Goal: Task Accomplishment & Management: Use online tool/utility

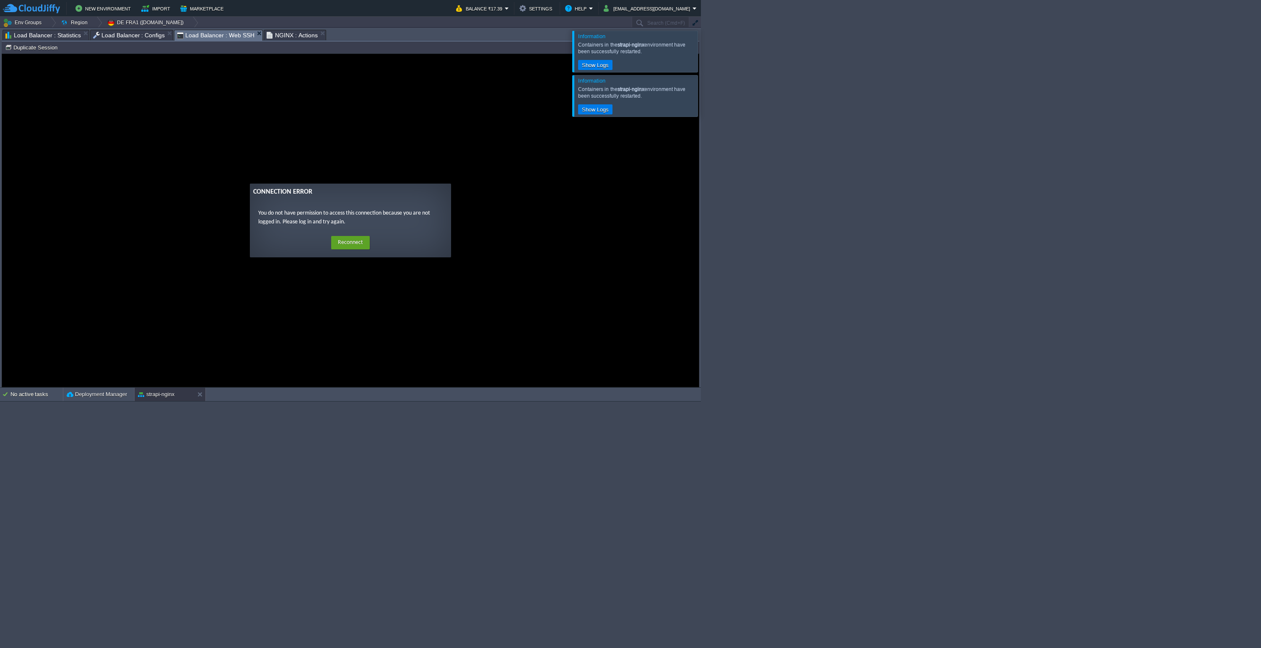
scroll to position [3, 50]
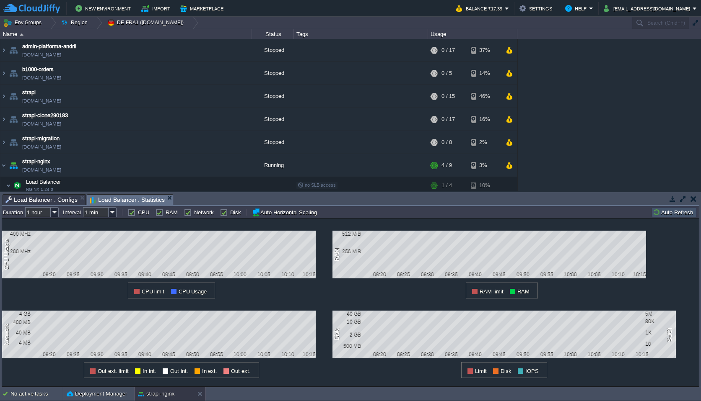
scroll to position [133, 0]
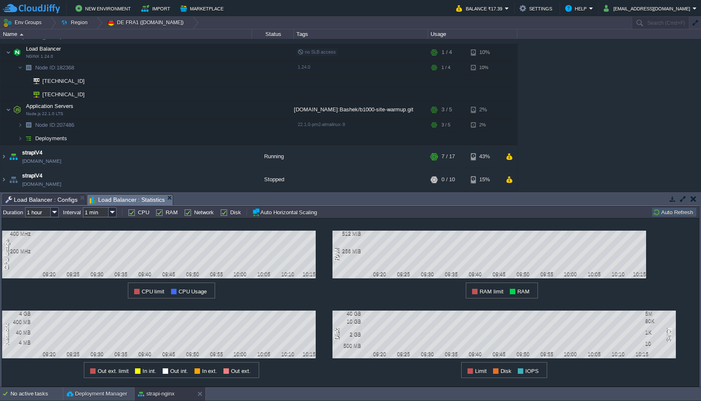
click at [621, 131] on div "admin-platforma-andrii admin-platforma-andrii.de-fra1.cloudjiffy.net Stopped + …" at bounding box center [350, 115] width 701 height 153
click at [581, 82] on div "admin-platforma-andrii admin-platforma-andrii.de-fra1.cloudjiffy.net Stopped + …" at bounding box center [350, 115] width 701 height 153
click at [8, 52] on img at bounding box center [8, 52] width 5 height 17
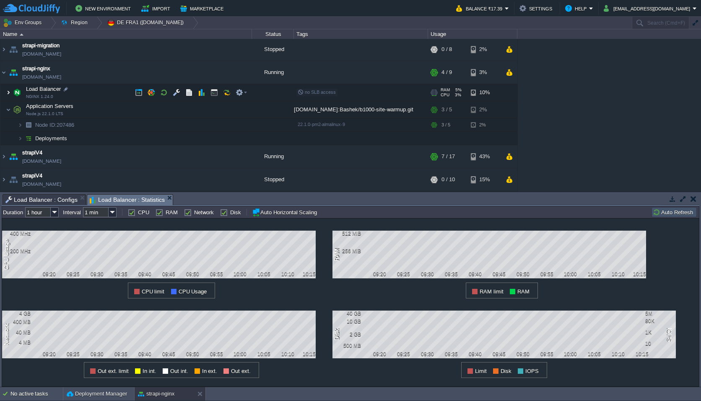
click at [7, 91] on img at bounding box center [8, 92] width 5 height 17
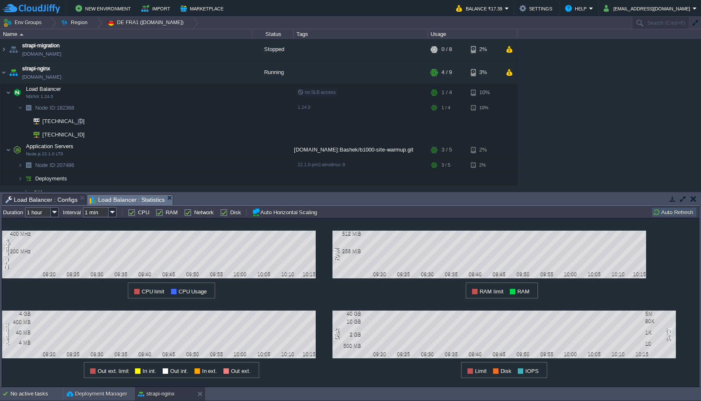
scroll to position [133, 0]
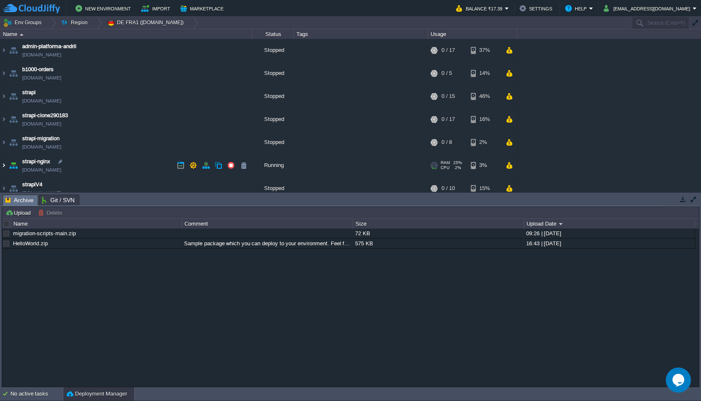
click at [3, 163] on img at bounding box center [3, 165] width 7 height 23
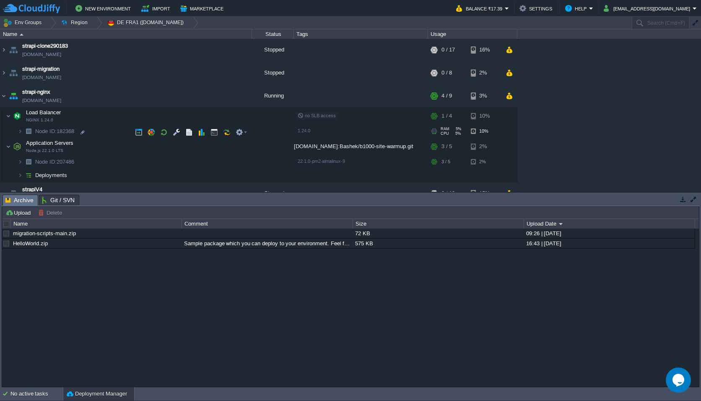
scroll to position [69, 0]
click at [19, 132] on img at bounding box center [20, 132] width 5 height 13
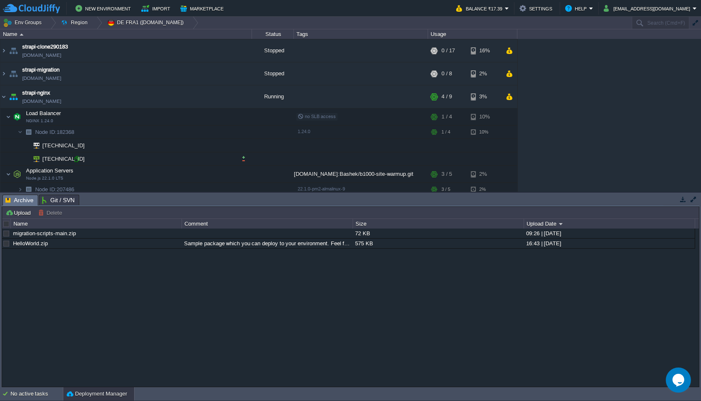
click at [77, 161] on div at bounding box center [77, 159] width 8 height 8
click at [252, 333] on div "migration-scripts-main.zip 72 KB 09:26 | [DATE] HelloWorld.zip Sample package w…" at bounding box center [350, 308] width 697 height 158
click at [214, 132] on button "button" at bounding box center [214, 132] width 8 height 8
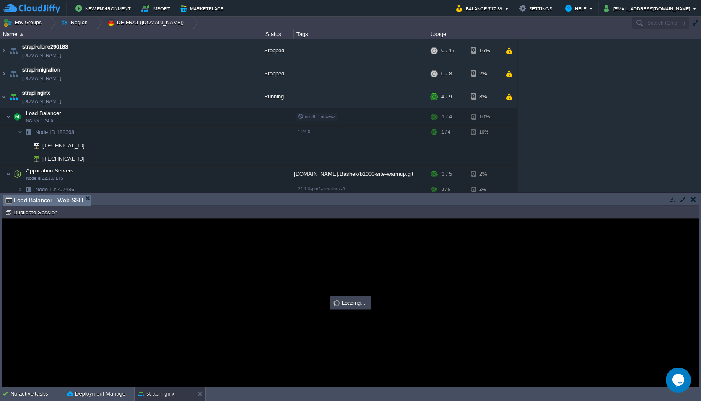
click at [271, 274] on div at bounding box center [350, 303] width 697 height 168
type input "#000000"
click at [271, 274] on div at bounding box center [350, 303] width 697 height 168
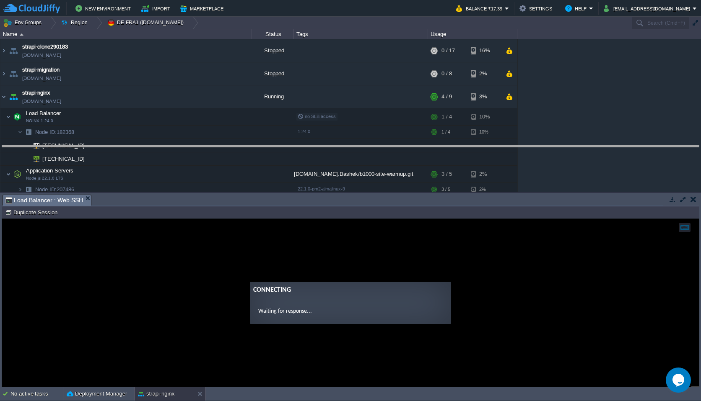
drag, startPoint x: 297, startPoint y: 201, endPoint x: 297, endPoint y: 152, distance: 49.5
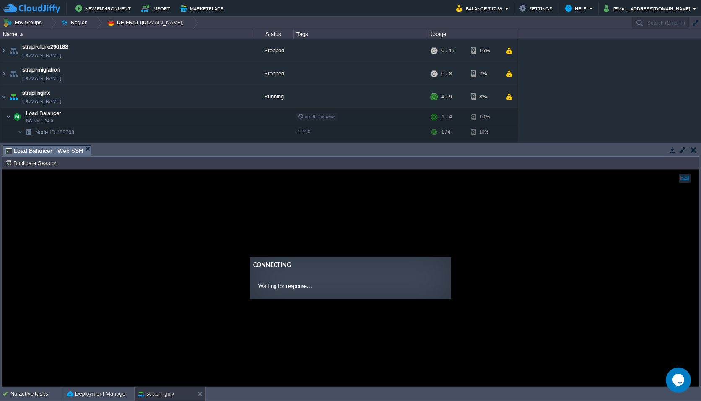
click at [262, 235] on guac-modal "Connecting Waiting for response..." at bounding box center [350, 278] width 697 height 217
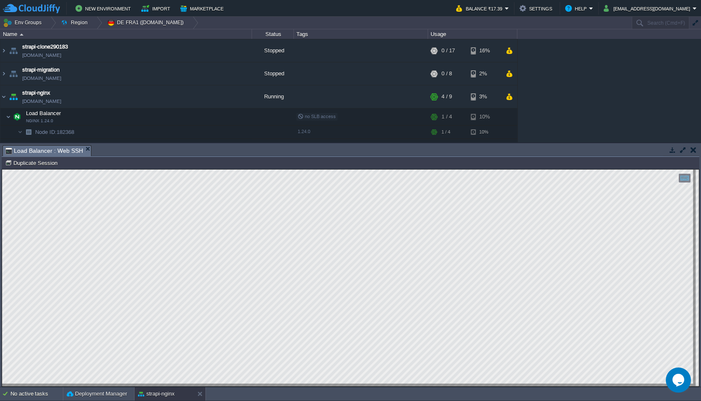
click at [577, 93] on div "admin-platforma-andrii [DOMAIN_NAME] Stopped + Add to Env Group RAM 0% CPU 0% 0…" at bounding box center [350, 91] width 701 height 104
type textarea "vmstat"
click at [302, 7] on td "New Environment Import Marketplace" at bounding box center [224, 8] width 443 height 13
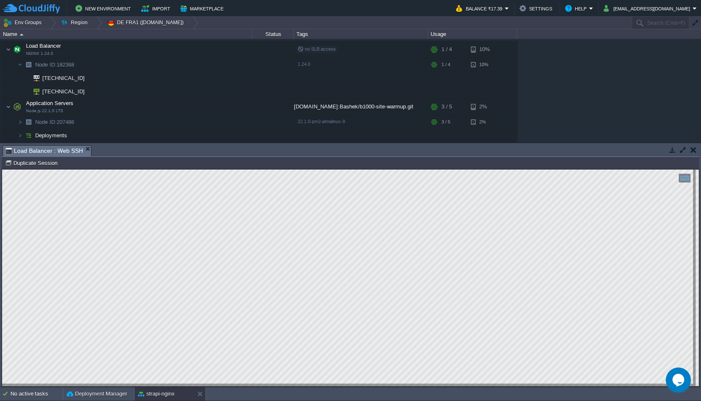
scroll to position [121, 0]
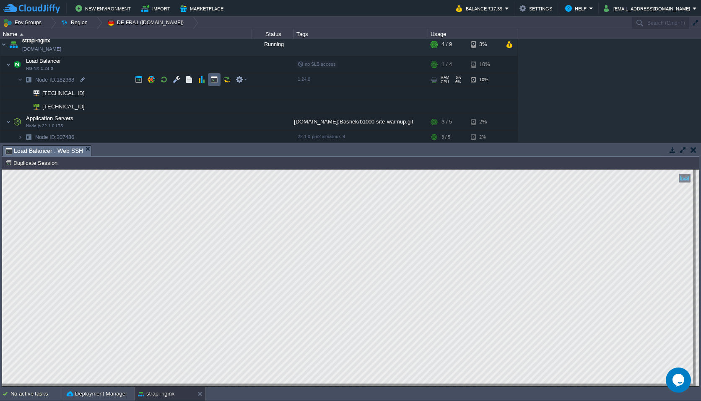
click at [214, 82] on button "button" at bounding box center [214, 80] width 8 height 8
click at [215, 80] on button "button" at bounding box center [214, 80] width 8 height 8
click at [202, 80] on button "button" at bounding box center [202, 80] width 8 height 8
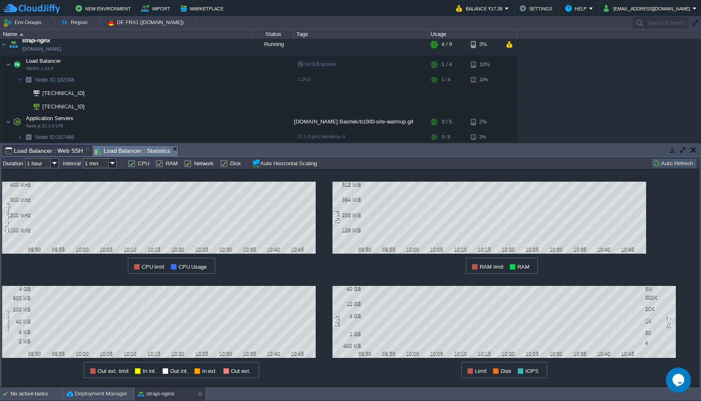
click at [338, 264] on div "1 RAM 128 MiB 256 MiB 384 MiB 512 MiB 09:50 09:55 10:00 10:05 10:10 10:15 10:20…" at bounding box center [497, 222] width 330 height 104
click at [325, 373] on div "1 Network 4 GB 900 MB 200 MB 40 MB 9 MB 2 MB 09:50 09:55 10:00 10:05 10:10 10:1…" at bounding box center [167, 326] width 330 height 104
click at [332, 282] on div "1 Network 4 GB 900 MB 200 MB 40 MB 9 MB 2 MB 09:50 09:55 10:00 10:05 10:10 10:1…" at bounding box center [167, 326] width 330 height 104
click at [337, 274] on div "1 RAM 128 MiB 256 MiB 384 MiB 512 MiB 09:50 09:55 10:00 10:05 10:10 10:15 10:20…" at bounding box center [497, 222] width 330 height 104
click at [322, 270] on div "1 CPU Usage 400 MHz 300 MHz 200 MHz 100 MHz 09:50 09:55 10:00 10:05 10:10 10:15…" at bounding box center [167, 222] width 330 height 104
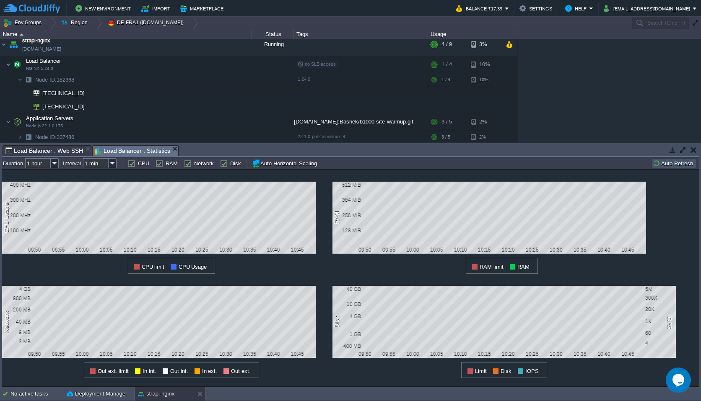
click at [334, 270] on div "1 RAM 128 MiB 256 MiB 384 MiB 512 MiB 09:50 09:55 10:00 10:05 10:10 10:15 10:20…" at bounding box center [497, 222] width 330 height 104
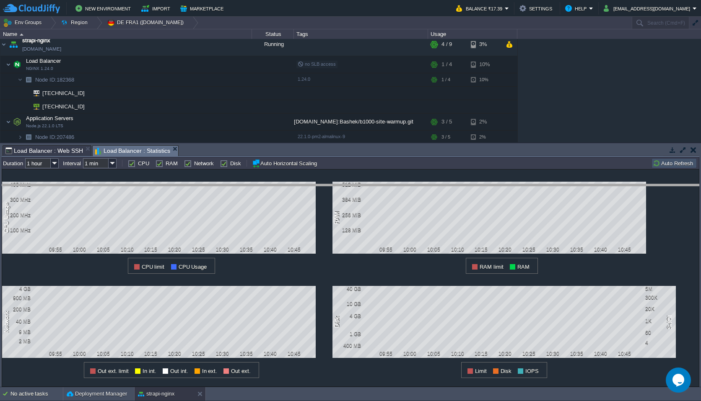
drag, startPoint x: 339, startPoint y: 153, endPoint x: 338, endPoint y: 204, distance: 51.1
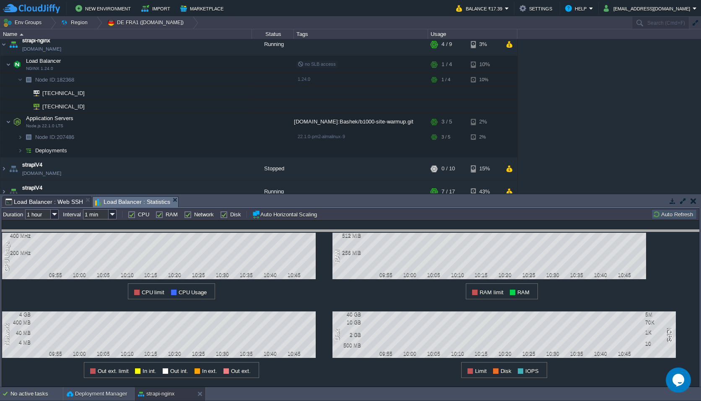
drag, startPoint x: 331, startPoint y: 207, endPoint x: 329, endPoint y: 255, distance: 48.3
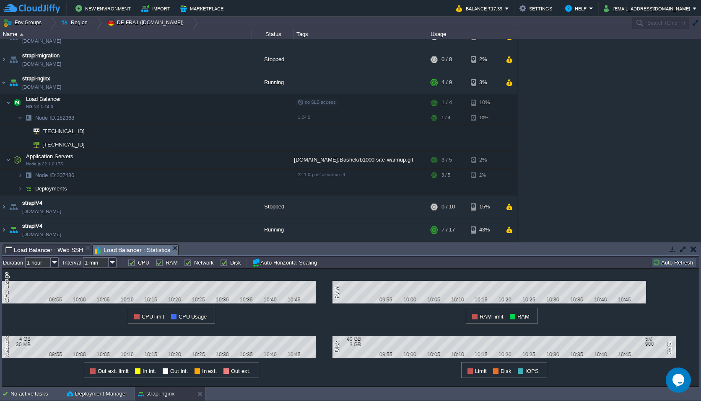
scroll to position [83, 0]
drag, startPoint x: 330, startPoint y: 258, endPoint x: 330, endPoint y: 243, distance: 14.7
click at [330, 243] on div "Tasks Activity Log Archive Git / SVN Load Balancer : Web SSH Load Balancer : St…" at bounding box center [350, 315] width 701 height 145
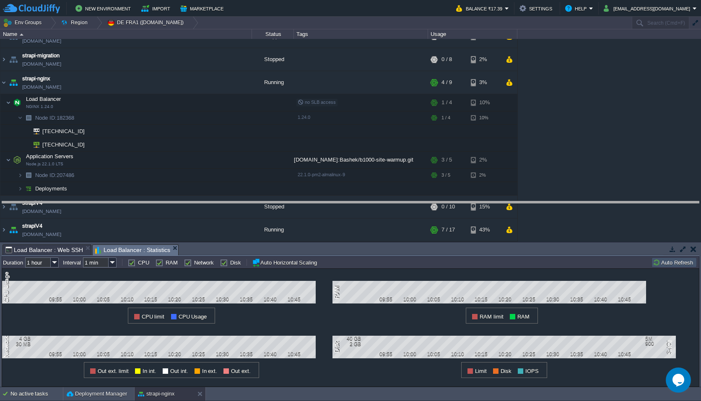
drag, startPoint x: 346, startPoint y: 252, endPoint x: 346, endPoint y: 208, distance: 43.6
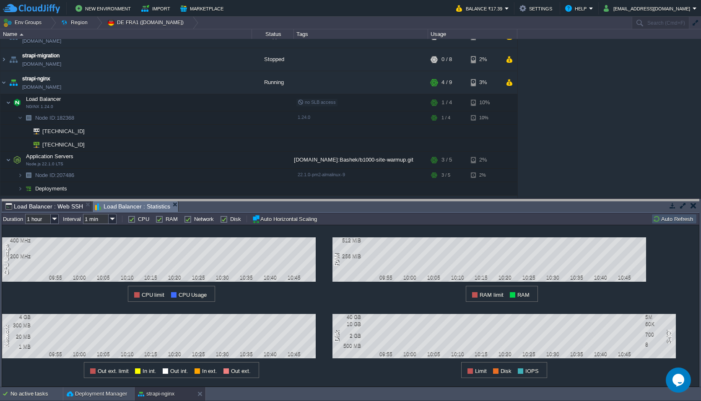
drag, startPoint x: 346, startPoint y: 208, endPoint x: 346, endPoint y: 200, distance: 8.4
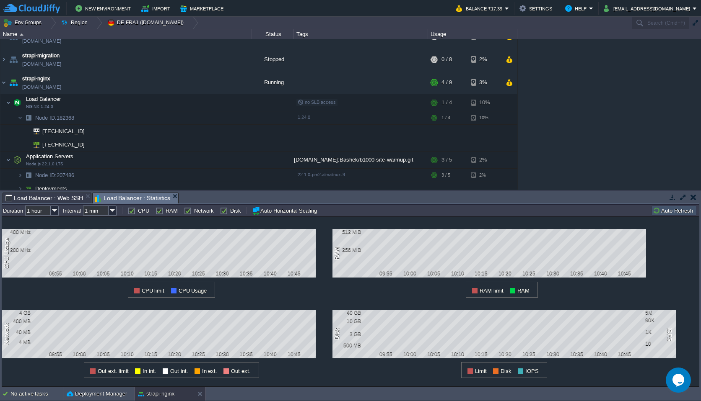
click at [595, 111] on div "admin-platforma-andrii [DOMAIN_NAME] Stopped + Add to Env Group RAM 0% CPU 0% 0…" at bounding box center [350, 114] width 701 height 151
click at [601, 151] on div "admin-platforma-andrii [DOMAIN_NAME] Stopped + Add to Env Group RAM 0% CPU 0% 0…" at bounding box center [350, 114] width 701 height 151
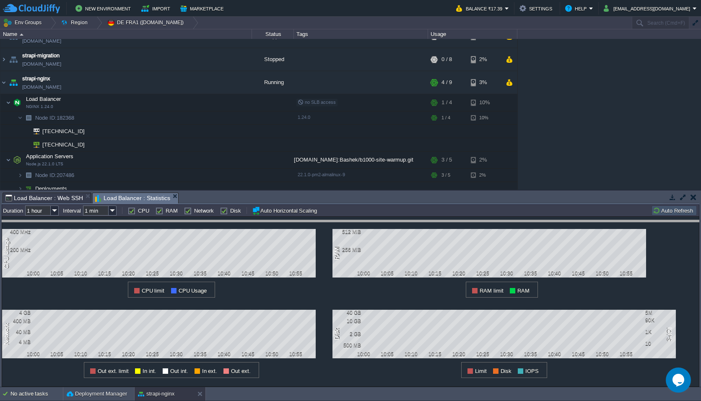
drag, startPoint x: 548, startPoint y: 193, endPoint x: 547, endPoint y: 225, distance: 32.3
click at [547, 225] on body "New Environment Import Marketplace Bonus ₹0.00 Upgrade Account Balance ₹17.39 S…" at bounding box center [350, 200] width 701 height 401
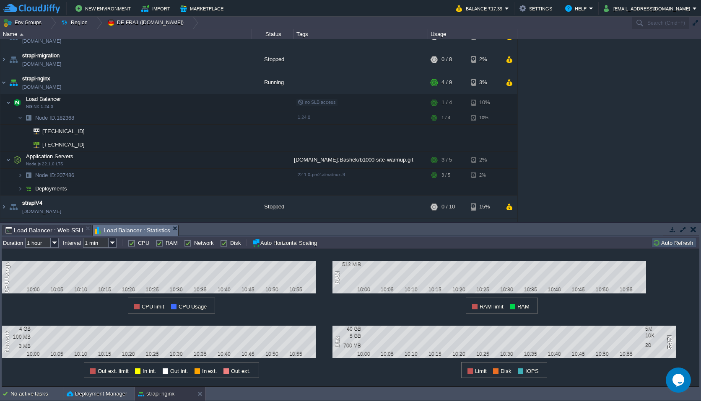
click at [563, 174] on div "admin-platforma-andrii [DOMAIN_NAME] Stopped + Add to Env Group RAM 0% CPU 0% 0…" at bounding box center [350, 130] width 701 height 183
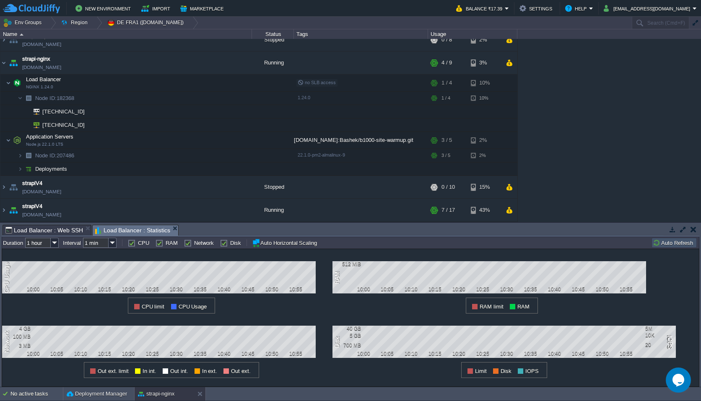
click at [562, 123] on div "admin-platforma-andrii [DOMAIN_NAME] Stopped + Add to Env Group RAM 0% CPU 0% 0…" at bounding box center [350, 130] width 701 height 183
click at [9, 142] on img at bounding box center [8, 140] width 5 height 17
